Goal: Use online tool/utility

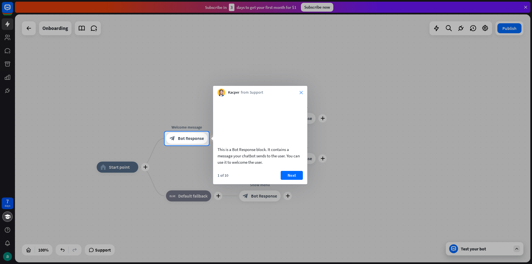
click at [301, 92] on icon "close" at bounding box center [300, 92] width 3 height 3
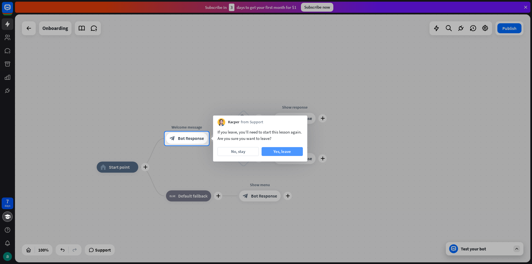
click at [285, 150] on button "Yes, leave" at bounding box center [281, 151] width 41 height 9
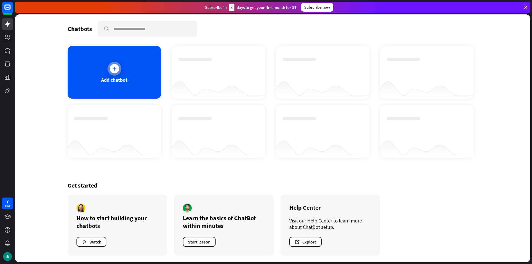
click at [108, 71] on div at bounding box center [114, 69] width 14 height 14
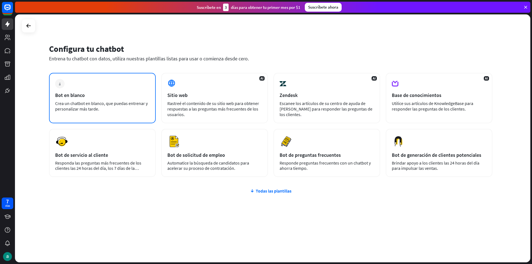
click at [108, 79] on div "más Bot en blanco Crea un chatbot en blanco, que puedas entrenar y personalizar…" at bounding box center [102, 98] width 107 height 50
